Goal: Task Accomplishment & Management: Complete application form

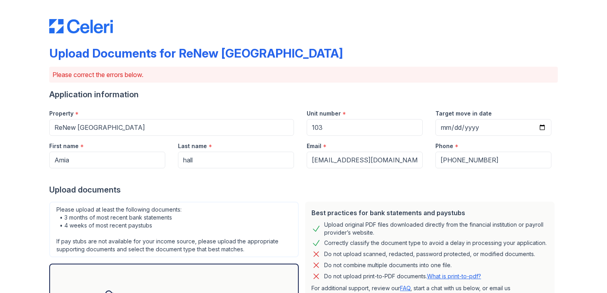
scroll to position [269, 0]
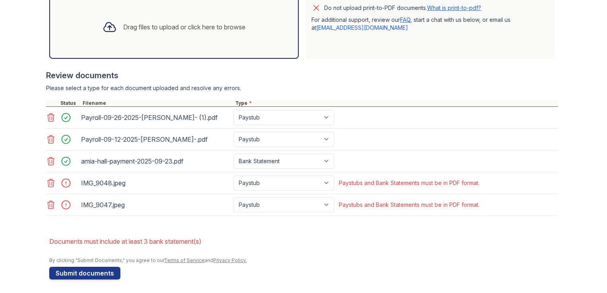
click at [46, 182] on icon at bounding box center [51, 183] width 10 height 10
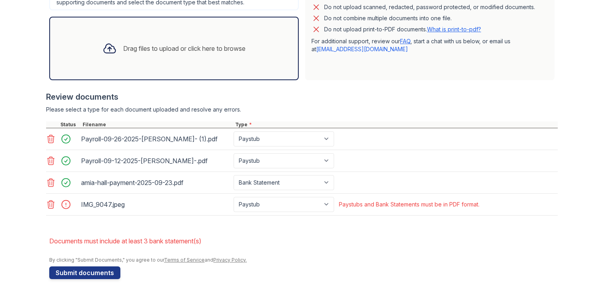
click at [48, 201] on icon at bounding box center [51, 205] width 10 height 10
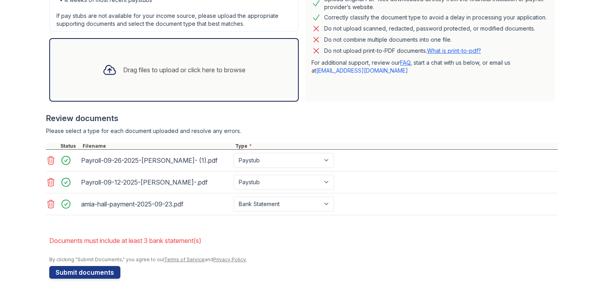
click at [145, 76] on div "Drag files to upload or click here to browse" at bounding box center [174, 69] width 156 height 27
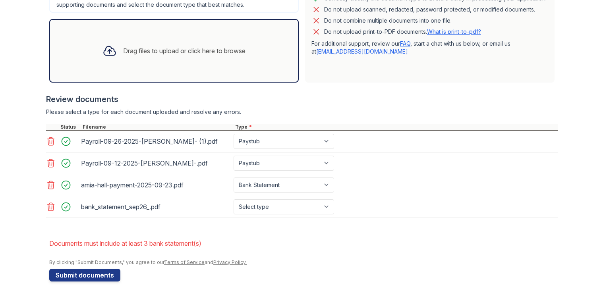
scroll to position [247, 0]
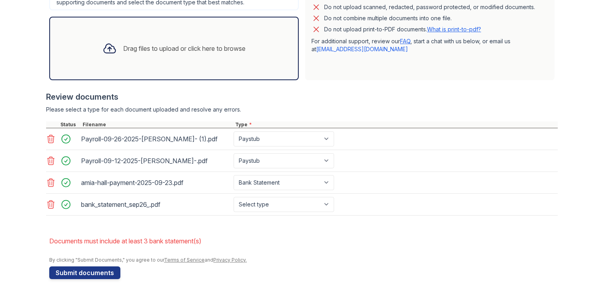
click at [172, 54] on div "Drag files to upload or click here to browse" at bounding box center [174, 48] width 156 height 27
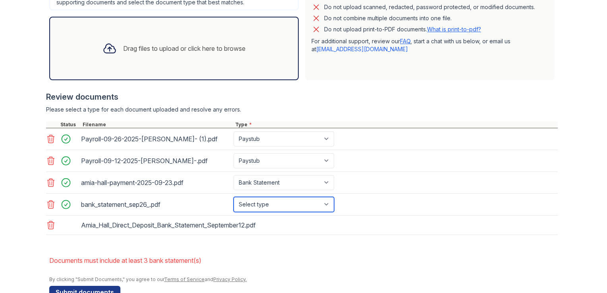
click at [261, 200] on select "Select type Paystub Bank Statement Offer Letter Tax Documents Benefit Award Let…" at bounding box center [284, 204] width 101 height 15
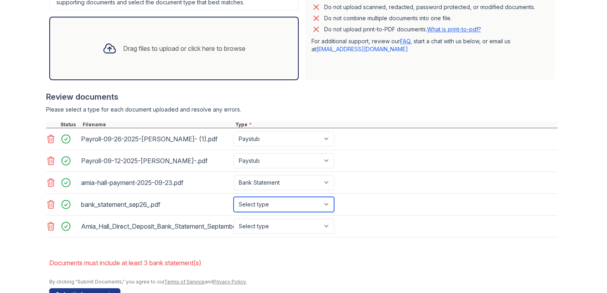
select select "bank_statement"
click at [234, 197] on select "Select type Paystub Bank Statement Offer Letter Tax Documents Benefit Award Let…" at bounding box center [284, 204] width 101 height 15
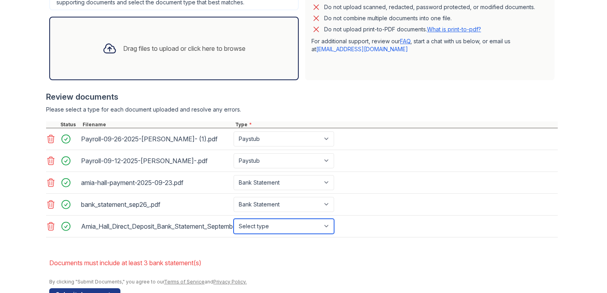
click at [280, 219] on select "Select type Paystub Bank Statement Offer Letter Tax Documents Benefit Award Let…" at bounding box center [284, 226] width 101 height 15
select select "bank_statement"
click at [234, 219] on select "Select type Paystub Bank Statement Offer Letter Tax Documents Benefit Award Let…" at bounding box center [284, 226] width 101 height 15
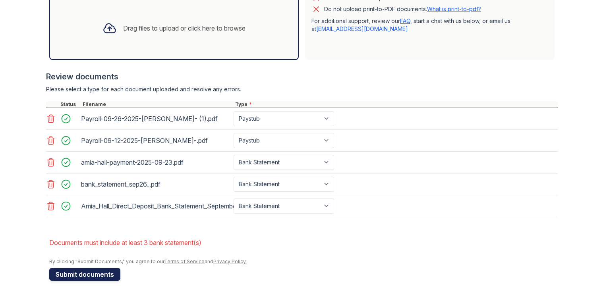
click at [85, 275] on button "Submit documents" at bounding box center [84, 274] width 71 height 13
